Goal: Entertainment & Leisure: Consume media (video, audio)

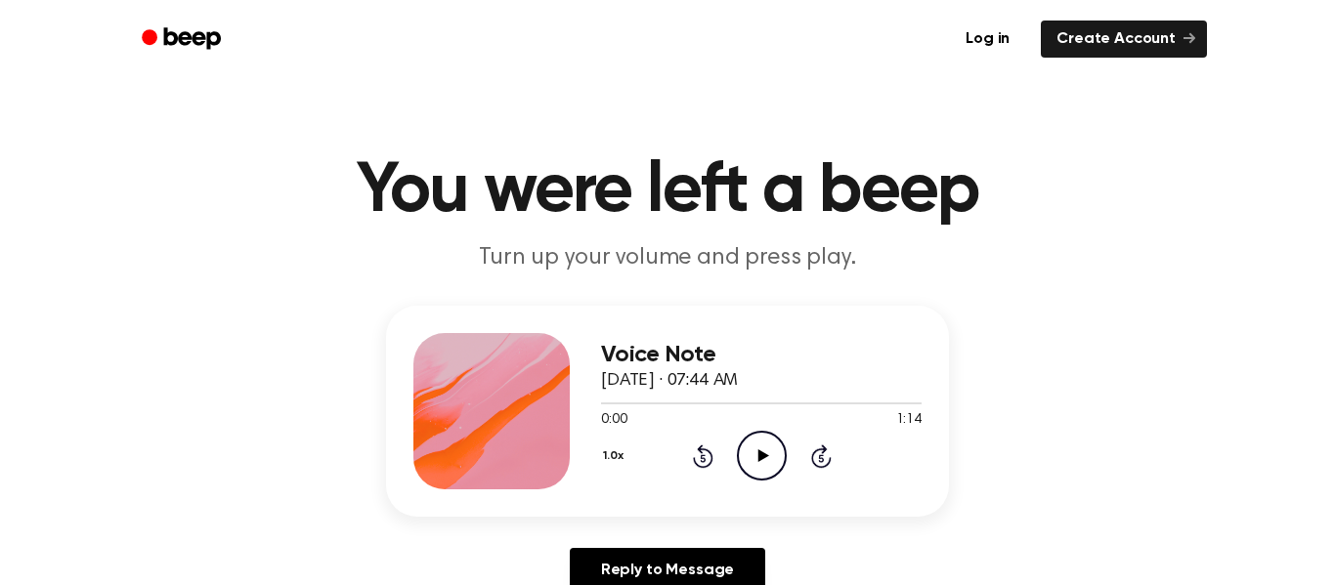
click at [766, 449] on icon "Play Audio" at bounding box center [762, 456] width 50 height 50
click at [745, 478] on icon "Play Audio" at bounding box center [762, 456] width 50 height 50
click at [747, 459] on icon "Play Audio" at bounding box center [762, 456] width 50 height 50
click at [773, 476] on icon "Play Audio" at bounding box center [762, 456] width 50 height 50
